Goal: Transaction & Acquisition: Purchase product/service

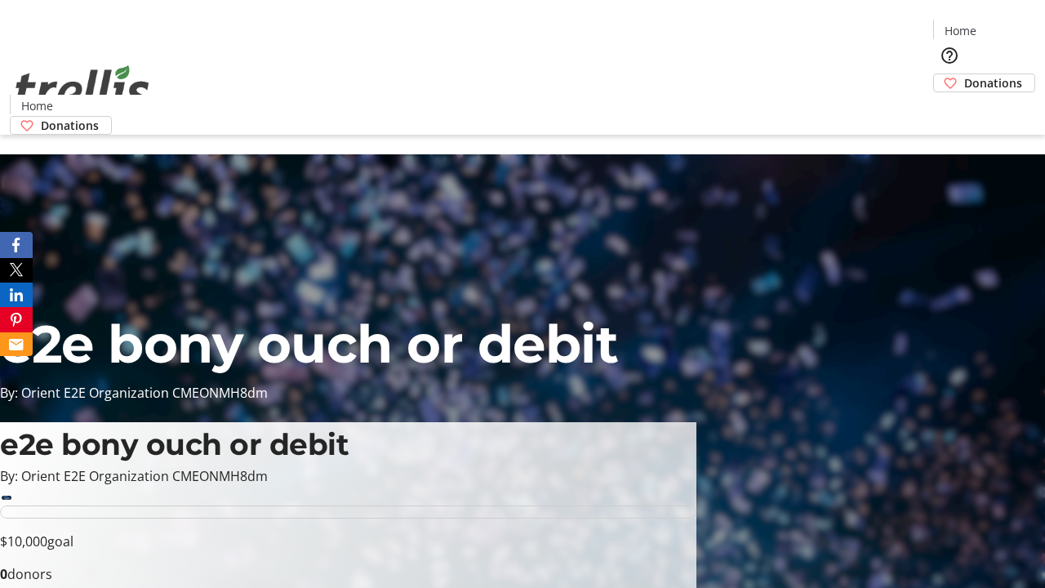
click at [965, 74] on span "Donations" at bounding box center [994, 82] width 58 height 17
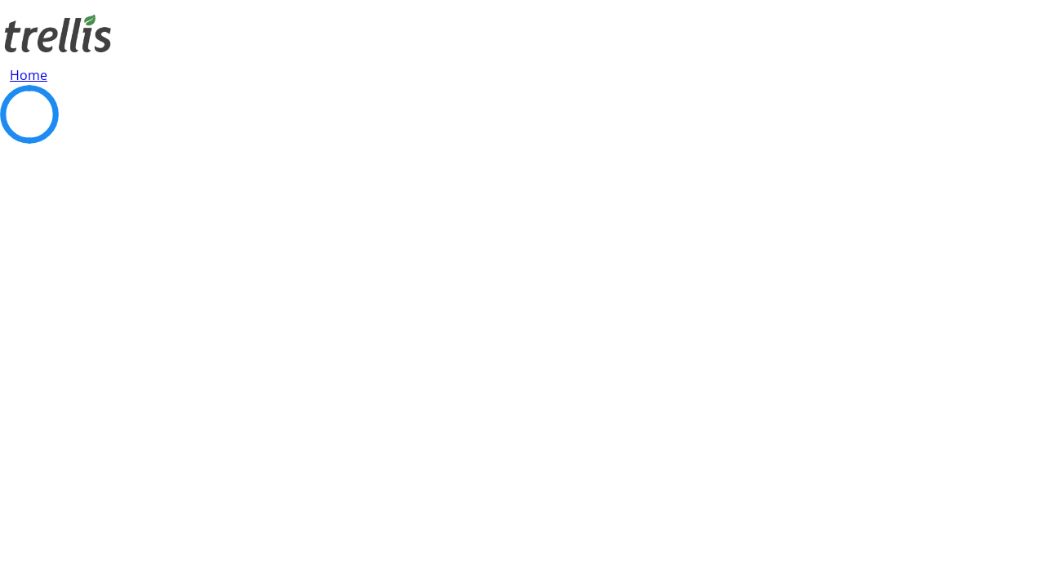
select select "CA"
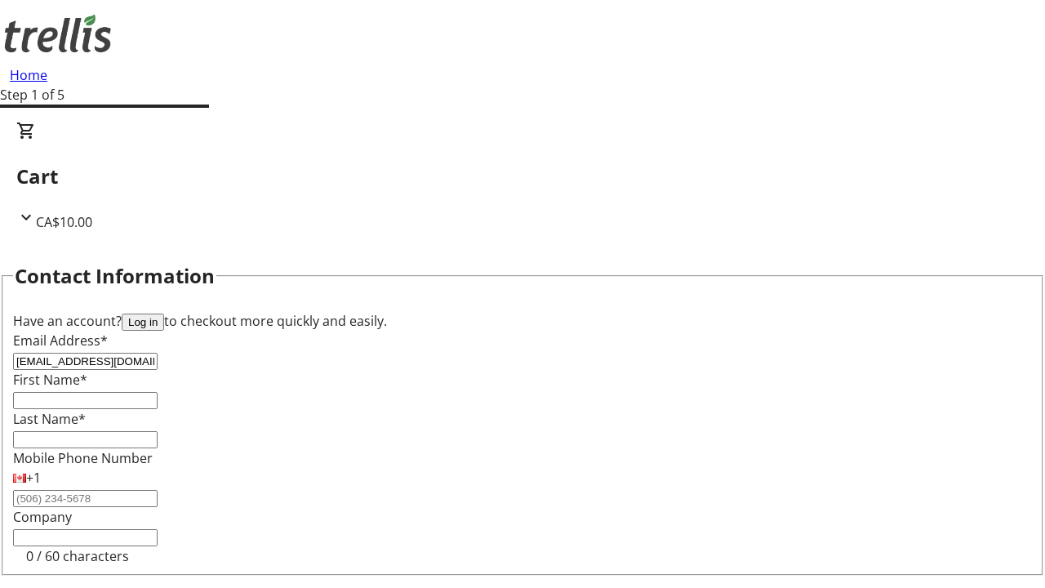
type input "[EMAIL_ADDRESS][DOMAIN_NAME]"
type input "Aurore"
type input "[PERSON_NAME]"
type input "[STREET_ADDRESS][PERSON_NAME]"
type input "Kelowna"
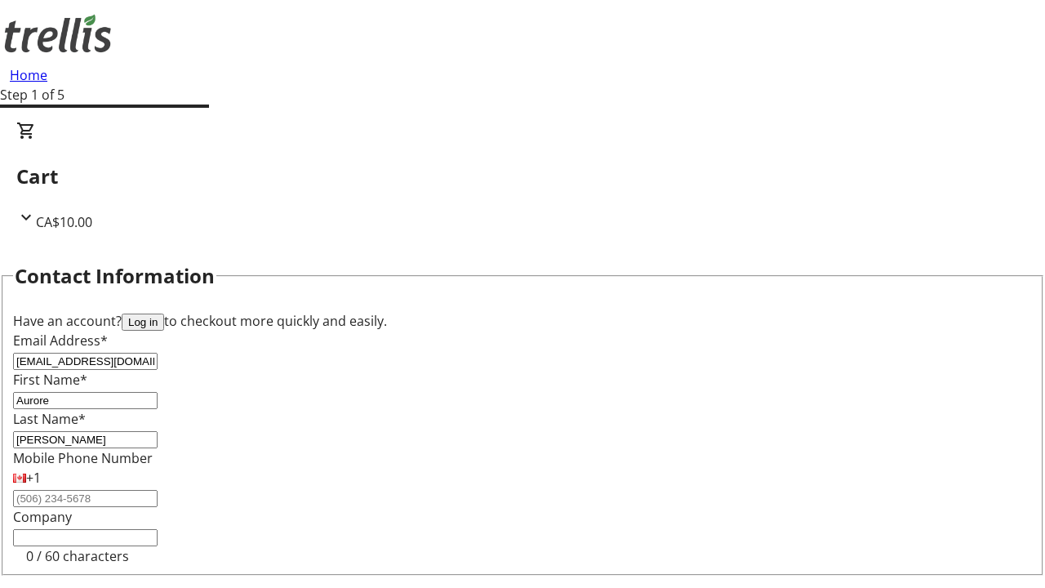
scroll to position [219, 0]
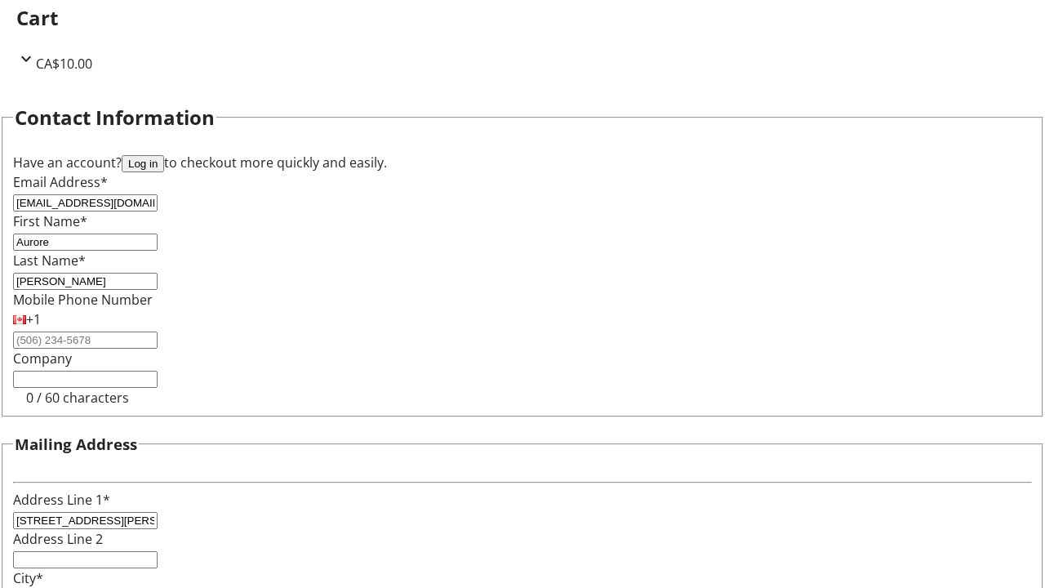
select select "BC"
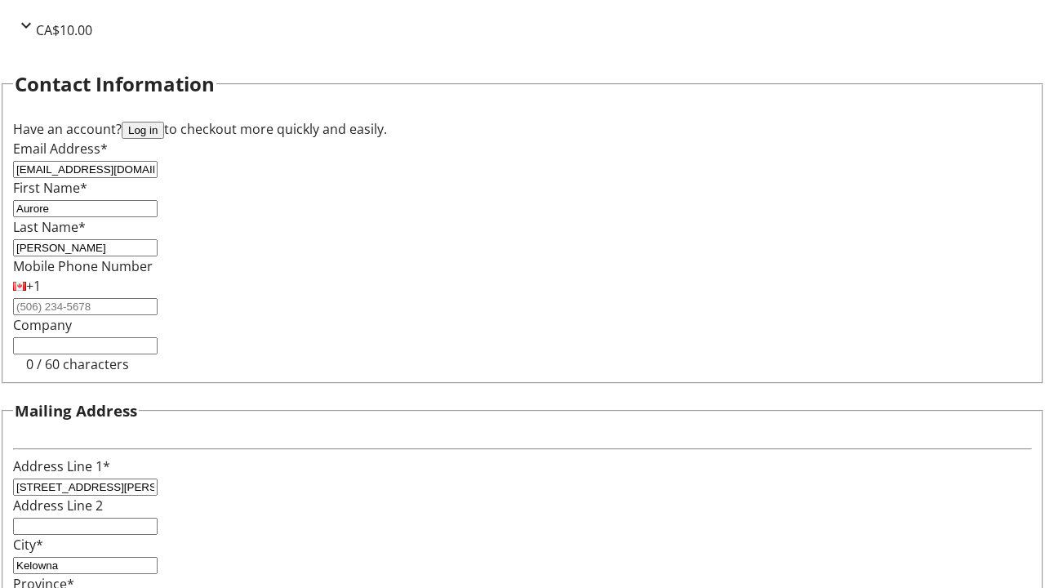
type input "Kelowna"
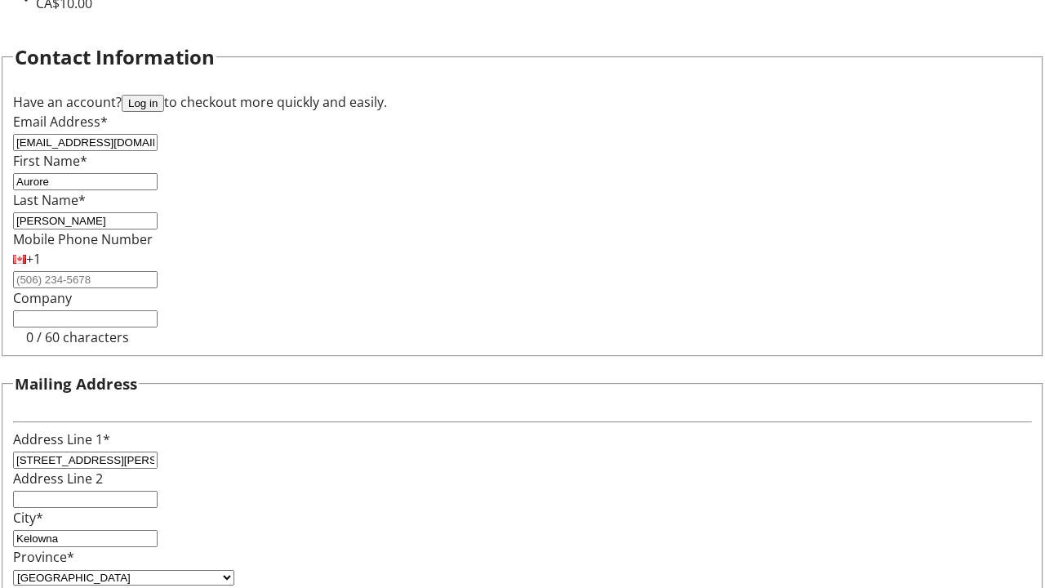
type input "V1Y 0C2"
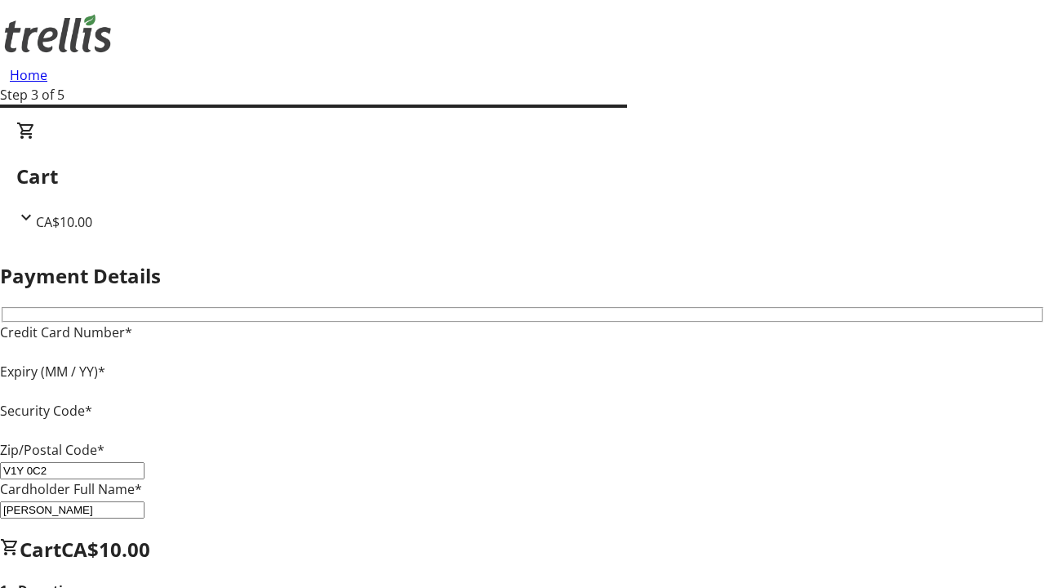
type input "V1Y 0C2"
